Goal: Find contact information: Find contact information

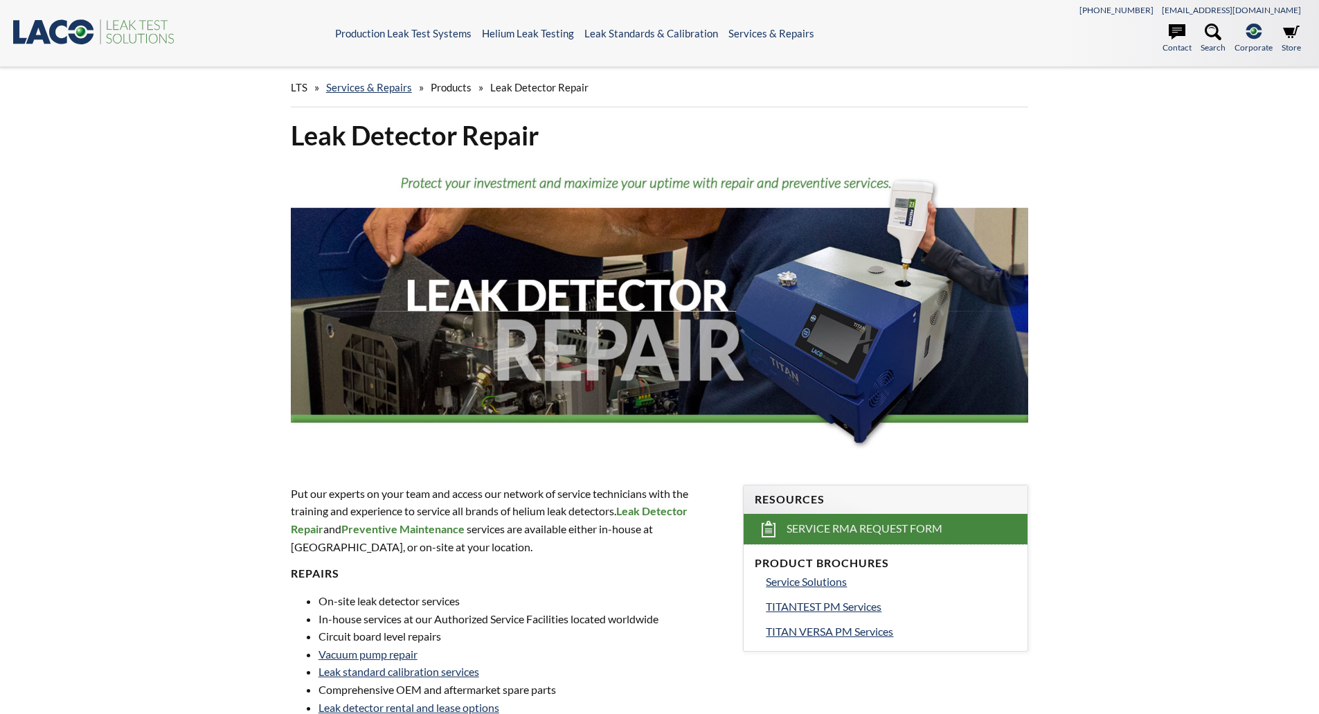
select select "Language Translate Widget"
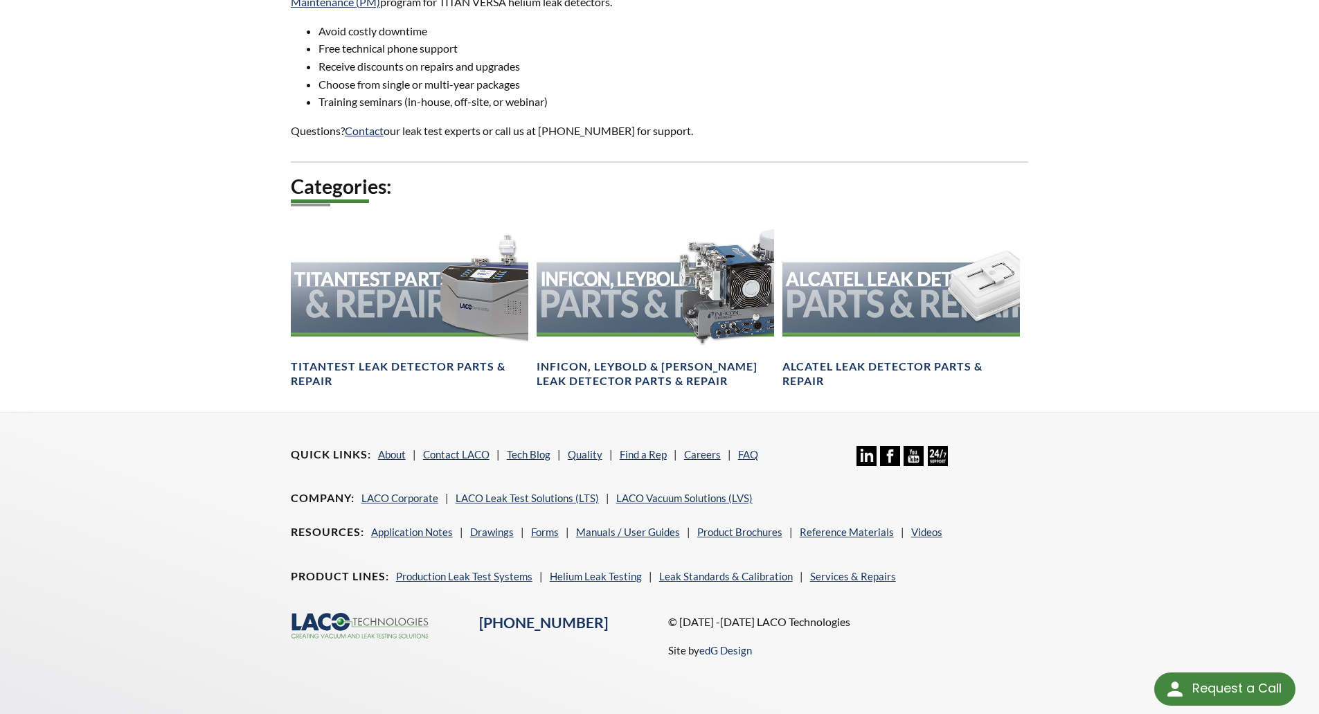
scroll to position [831, 0]
click at [389, 447] on link "About" at bounding box center [392, 453] width 28 height 12
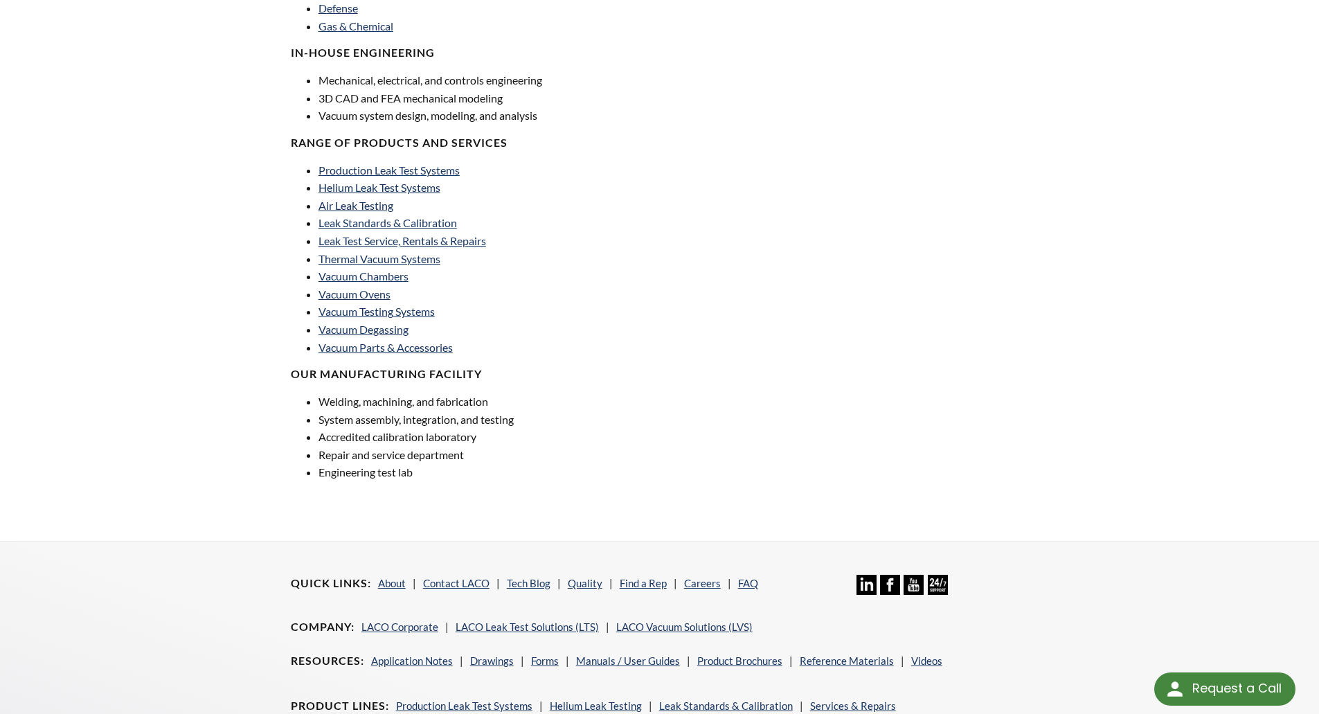
scroll to position [901, 0]
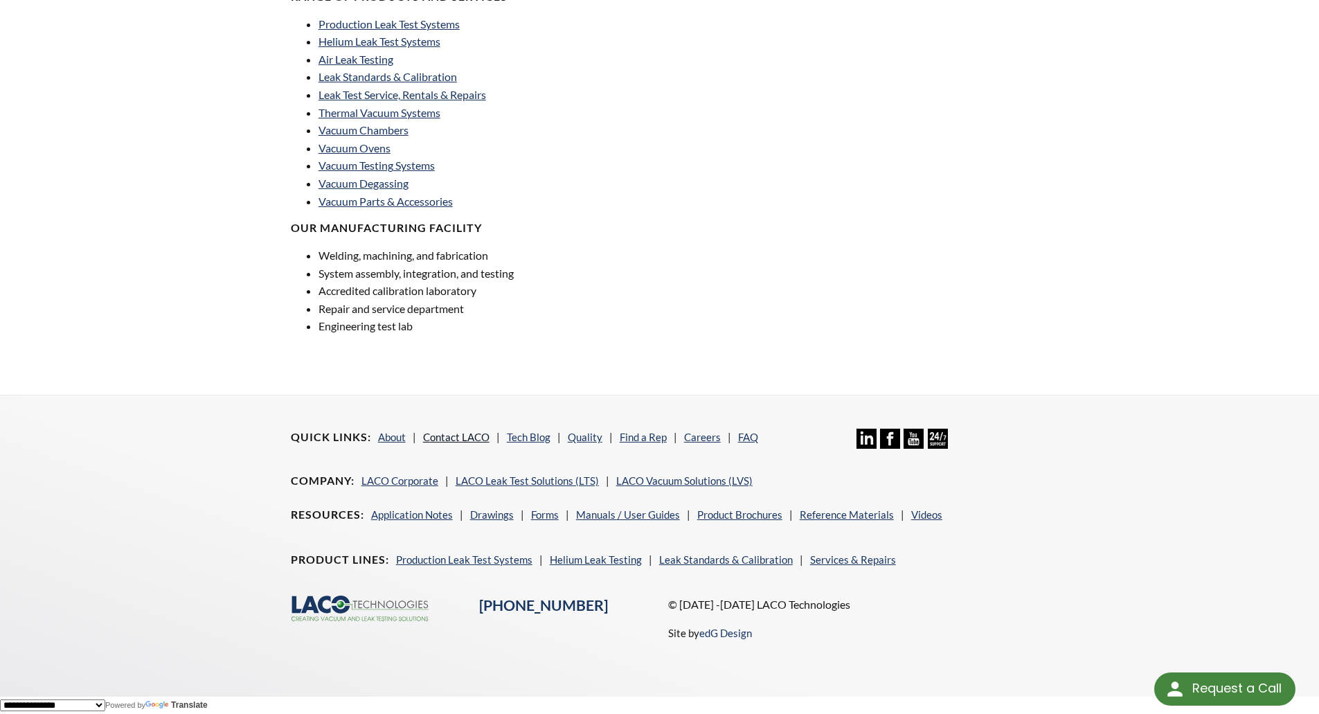
click at [446, 436] on link "Contact LACO" at bounding box center [456, 437] width 66 height 12
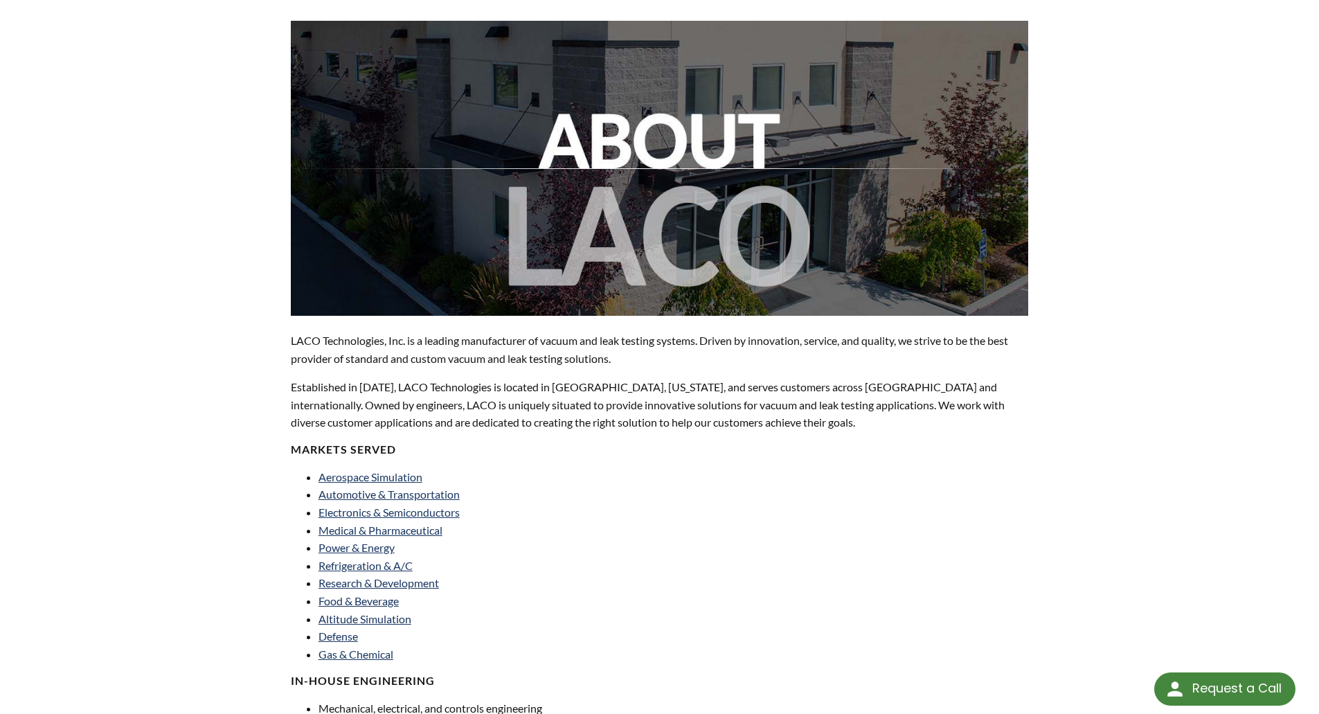
scroll to position [0, 0]
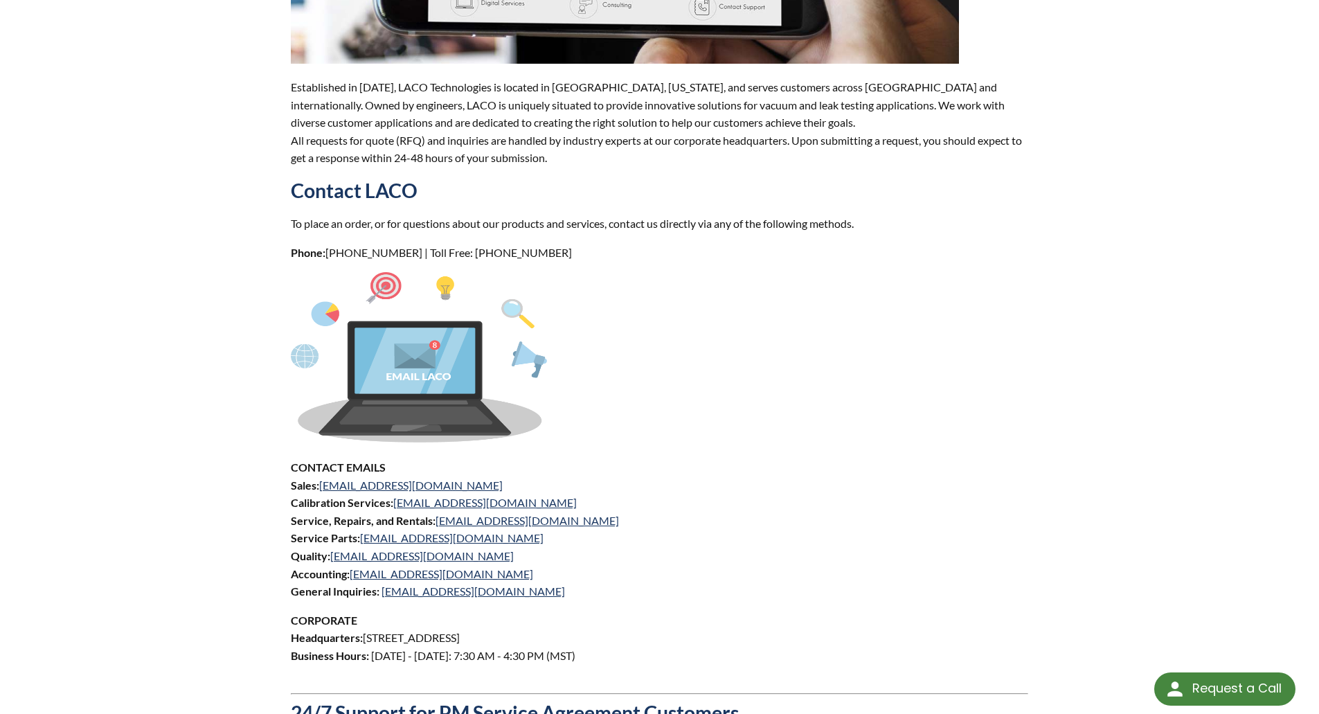
scroll to position [346, 0]
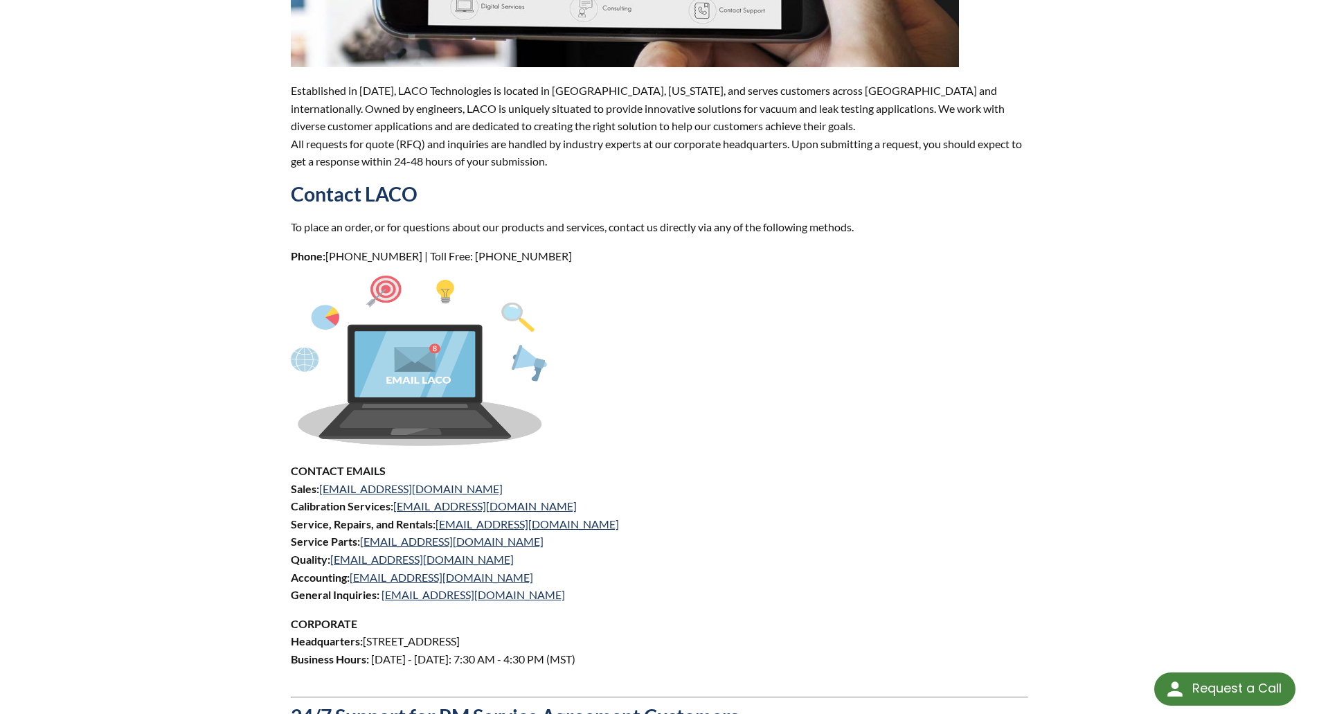
click at [1006, 477] on p "CONTACT EMAILS Sales: [EMAIL_ADDRESS][DOMAIN_NAME] Calibration Services: [EMAIL…" at bounding box center [660, 533] width 738 height 142
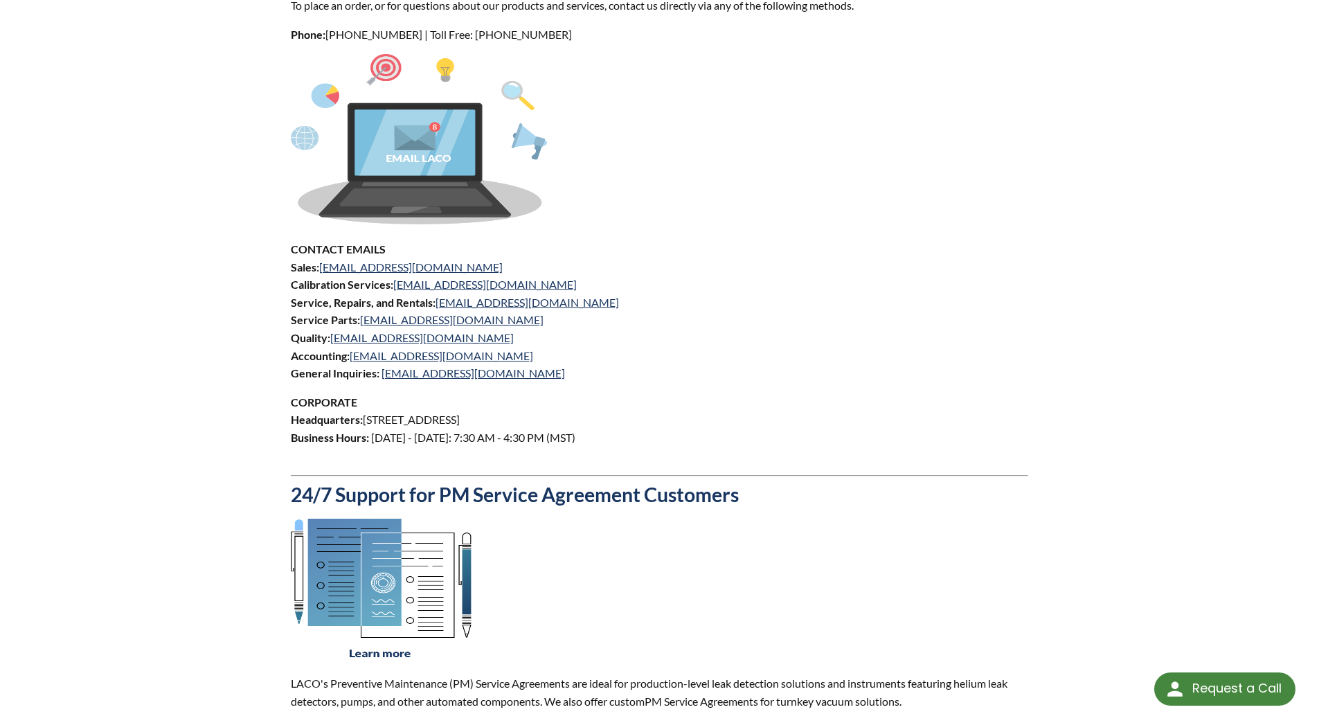
scroll to position [543, 0]
